Goal: Information Seeking & Learning: Learn about a topic

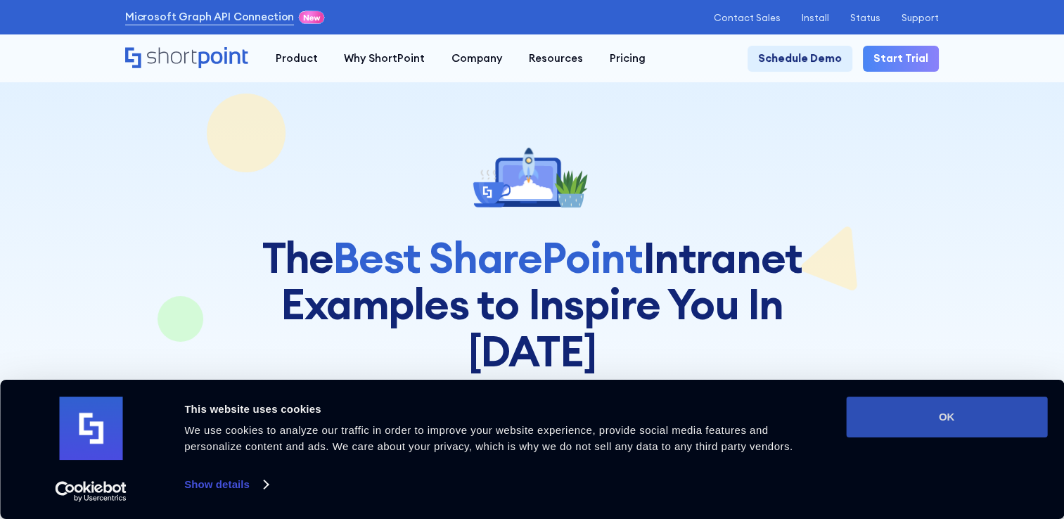
click at [915, 418] on button "OK" at bounding box center [946, 417] width 201 height 41
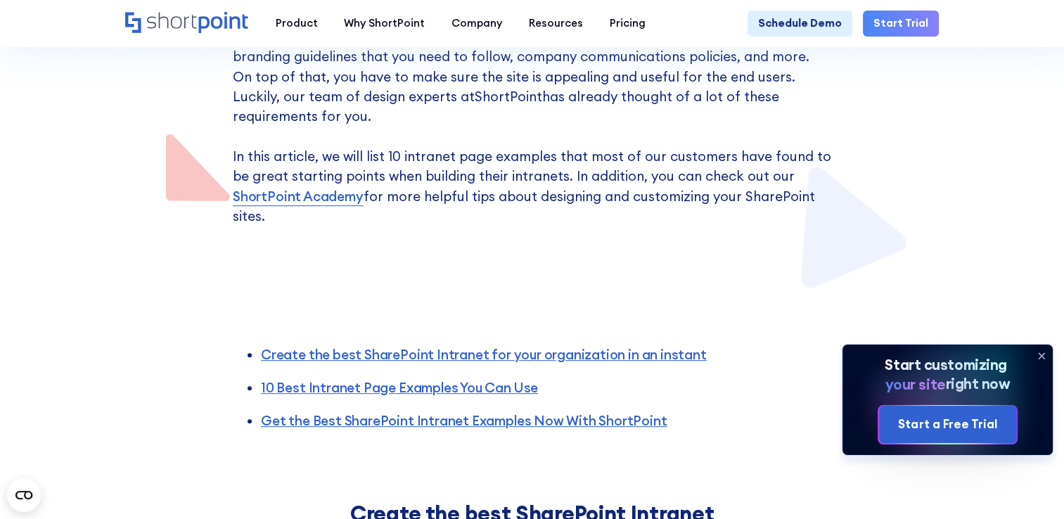
scroll to position [492, 0]
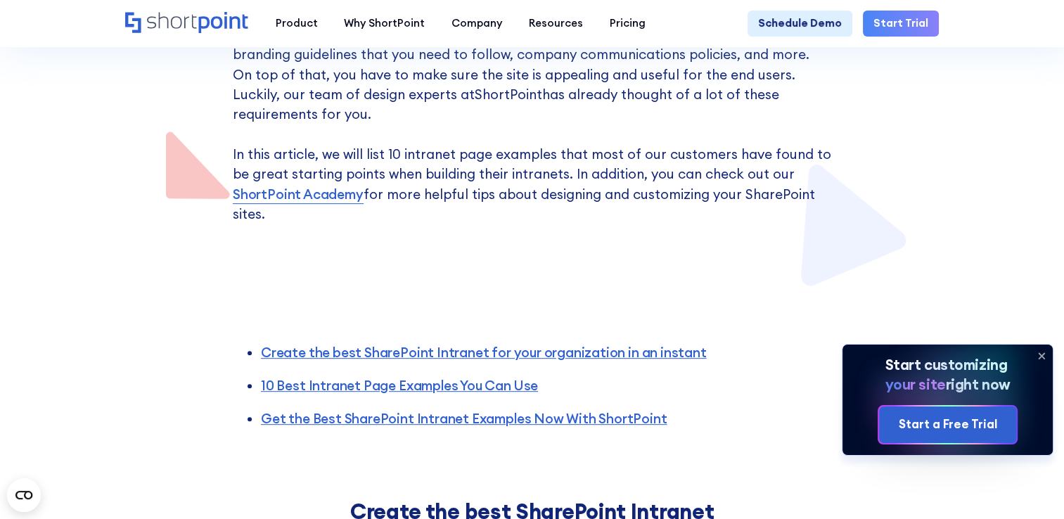
click at [1041, 356] on icon at bounding box center [1042, 357] width 6 height 6
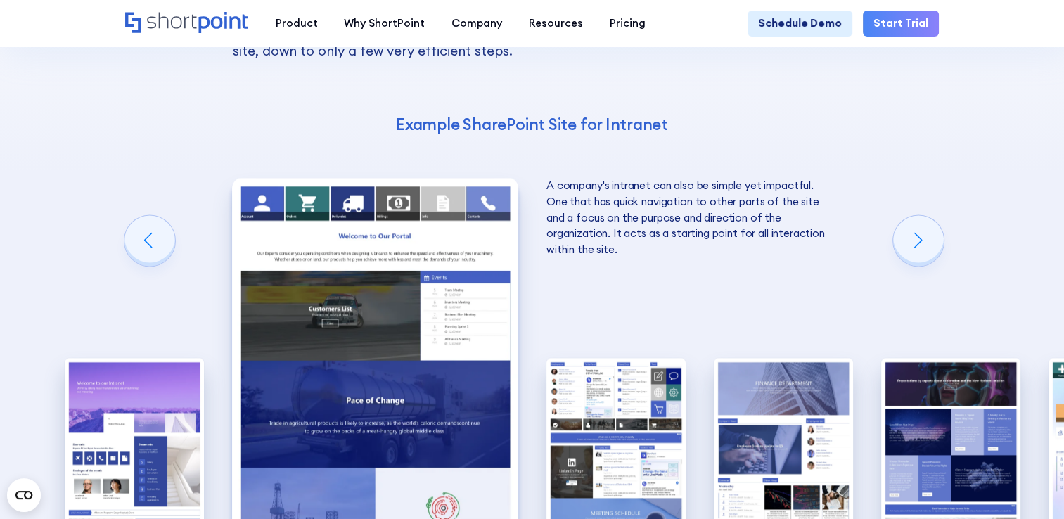
scroll to position [1970, 0]
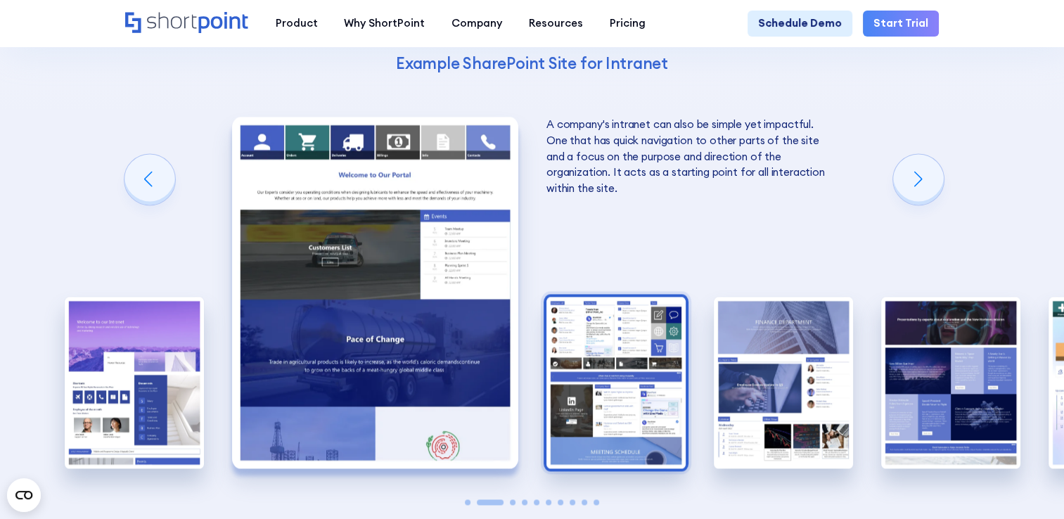
click at [588, 322] on img "3 / 10" at bounding box center [616, 382] width 139 height 171
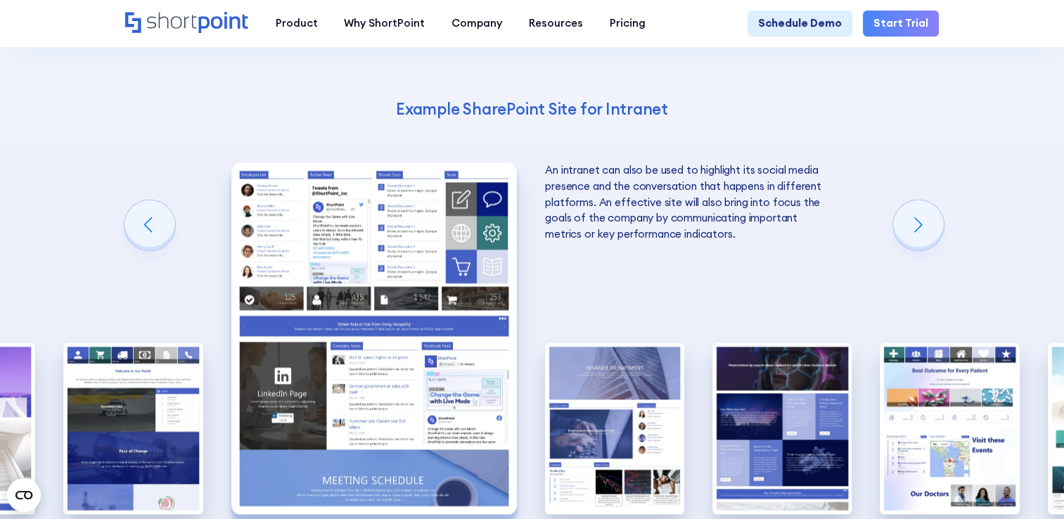
scroll to position [1900, 0]
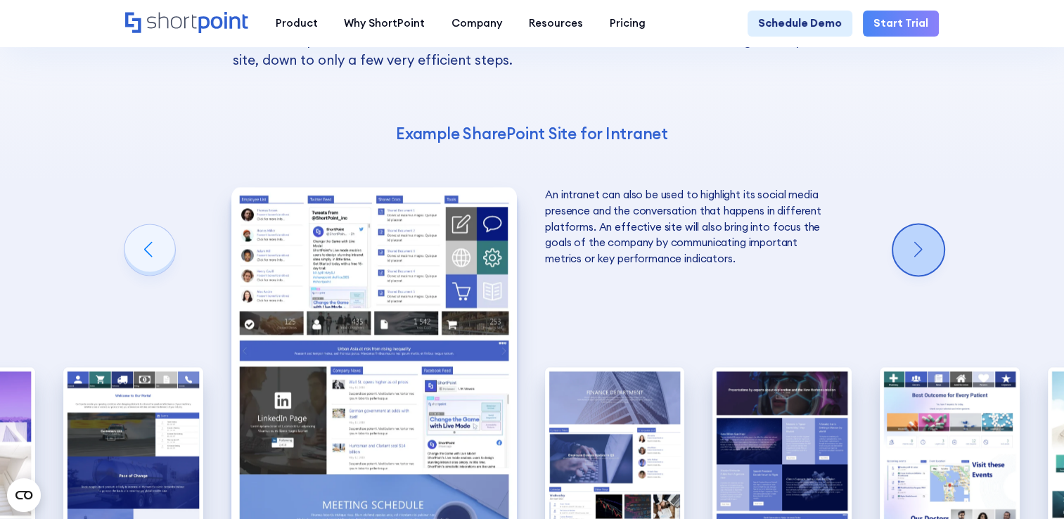
click at [927, 224] on div "Next slide" at bounding box center [919, 249] width 51 height 51
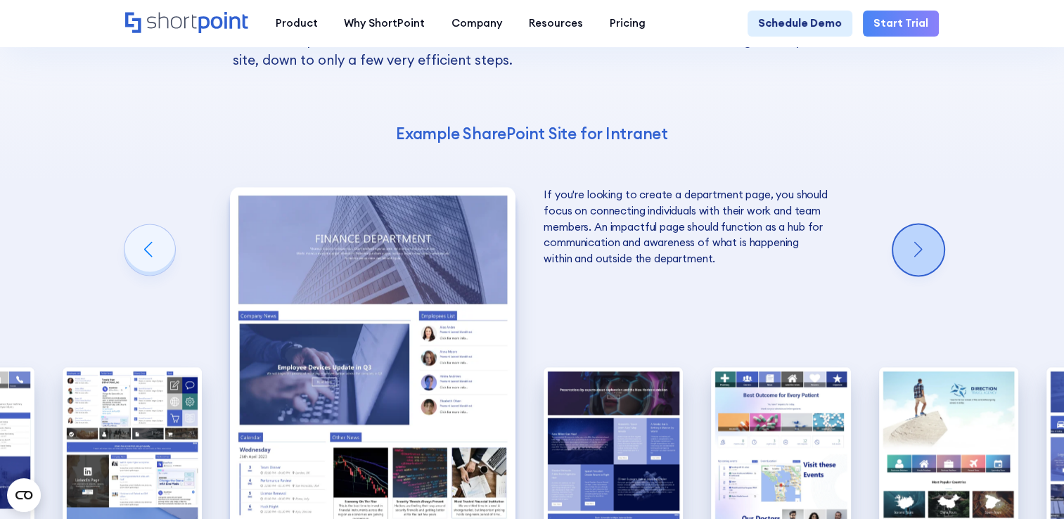
click at [927, 224] on div "Next slide" at bounding box center [919, 249] width 51 height 51
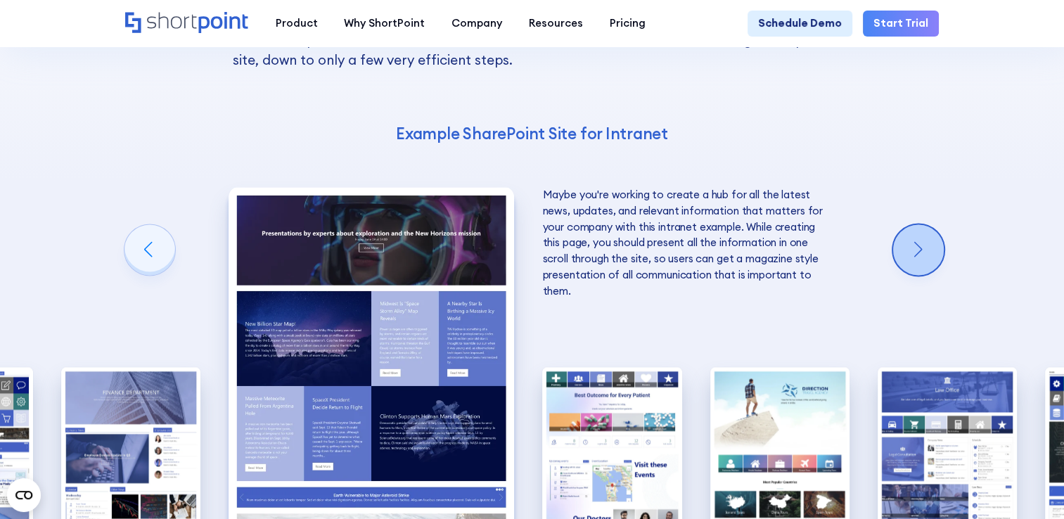
click at [927, 224] on div "Next slide" at bounding box center [919, 249] width 51 height 51
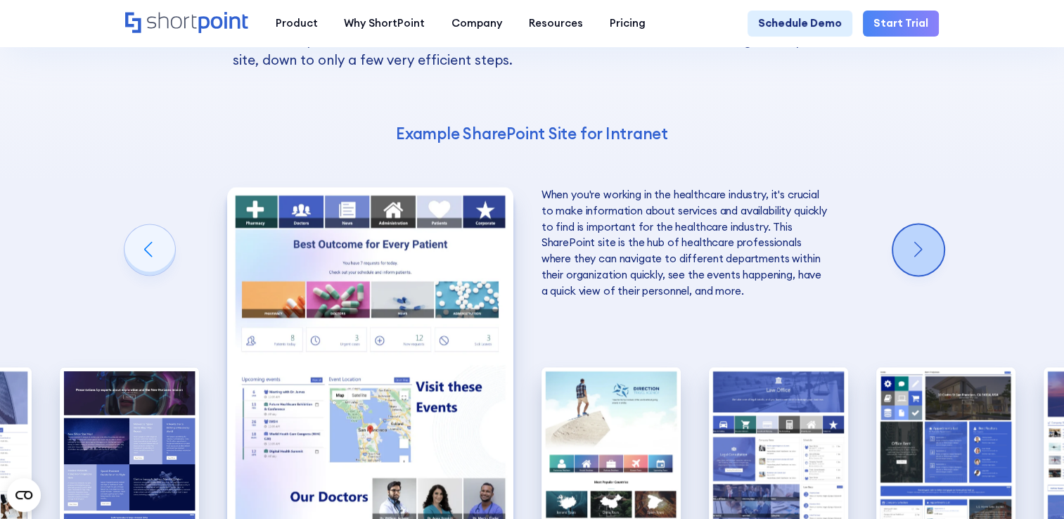
click at [927, 224] on div "Next slide" at bounding box center [919, 249] width 51 height 51
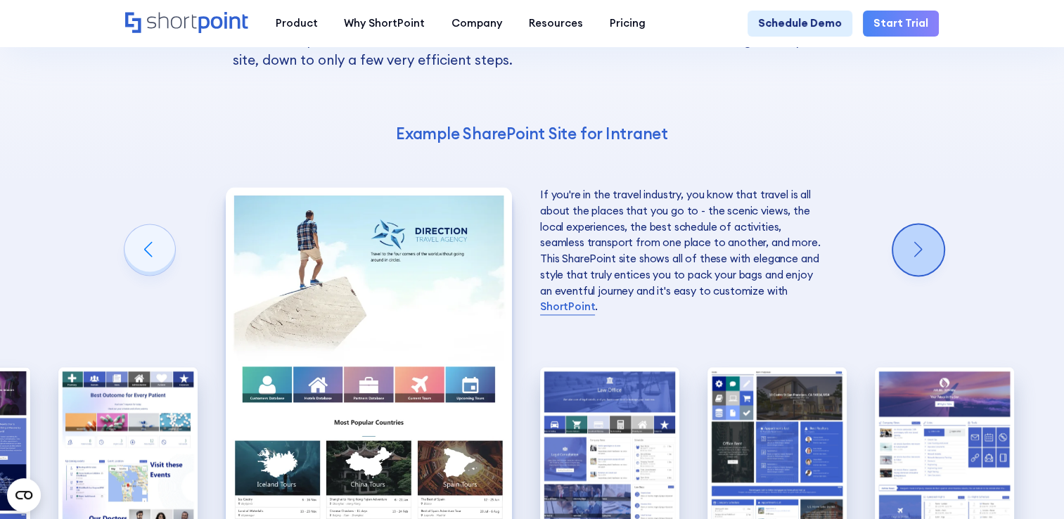
click at [927, 224] on div "Next slide" at bounding box center [919, 249] width 51 height 51
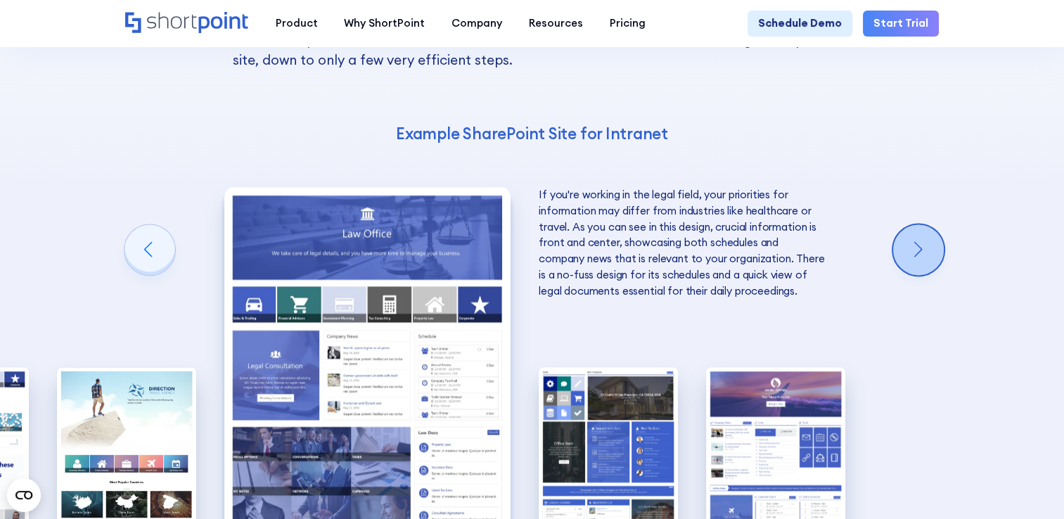
click at [927, 224] on div "Next slide" at bounding box center [919, 249] width 51 height 51
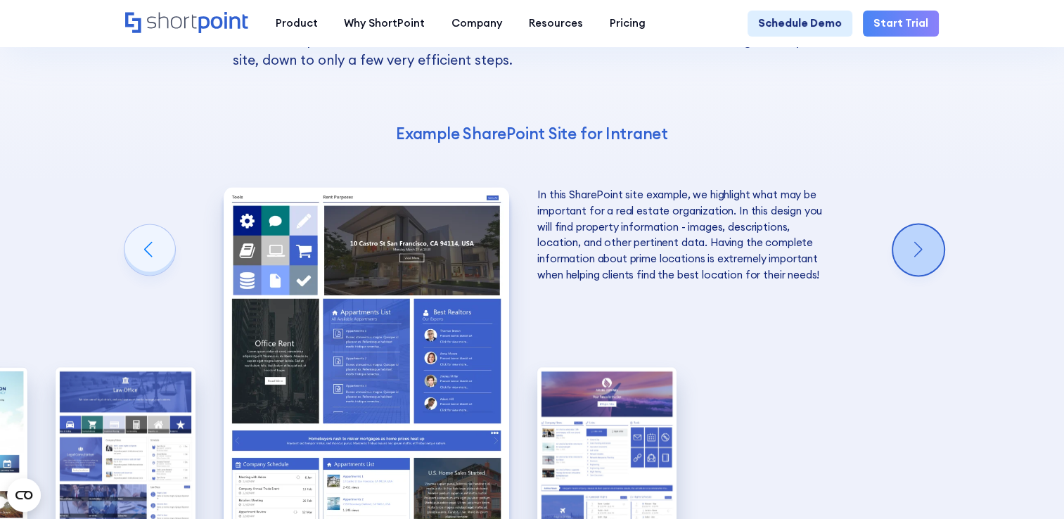
click at [927, 224] on div "Next slide" at bounding box center [919, 249] width 51 height 51
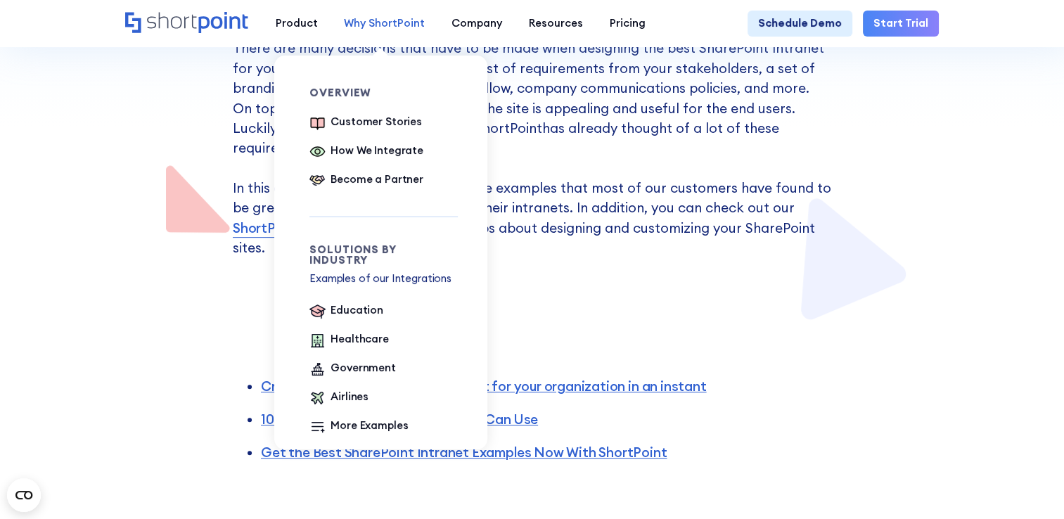
scroll to position [422, 0]
